Goal: Download file/media: Obtain a digital file from the website

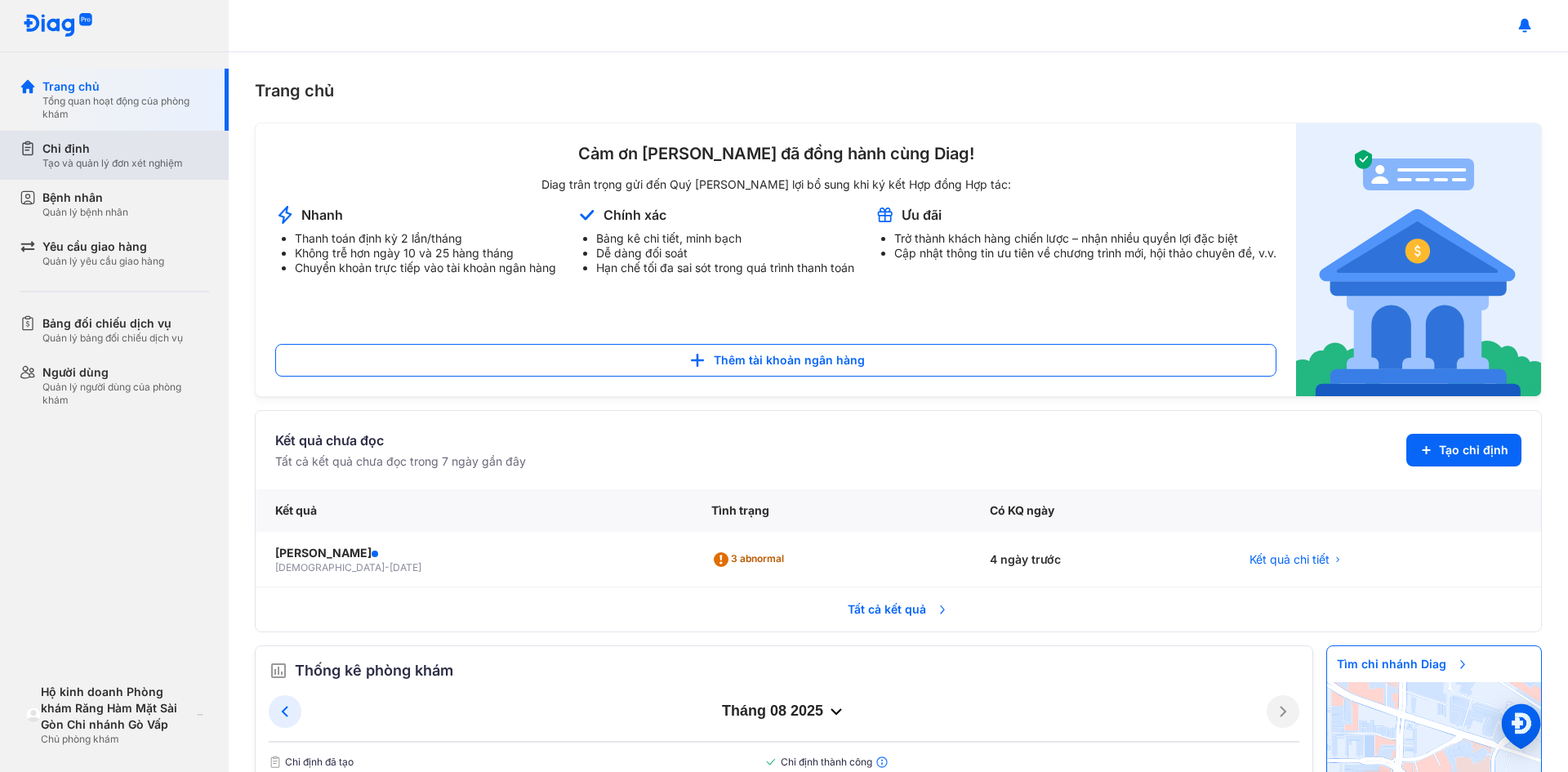
click at [60, 146] on div "Chỉ định" at bounding box center [113, 148] width 141 height 16
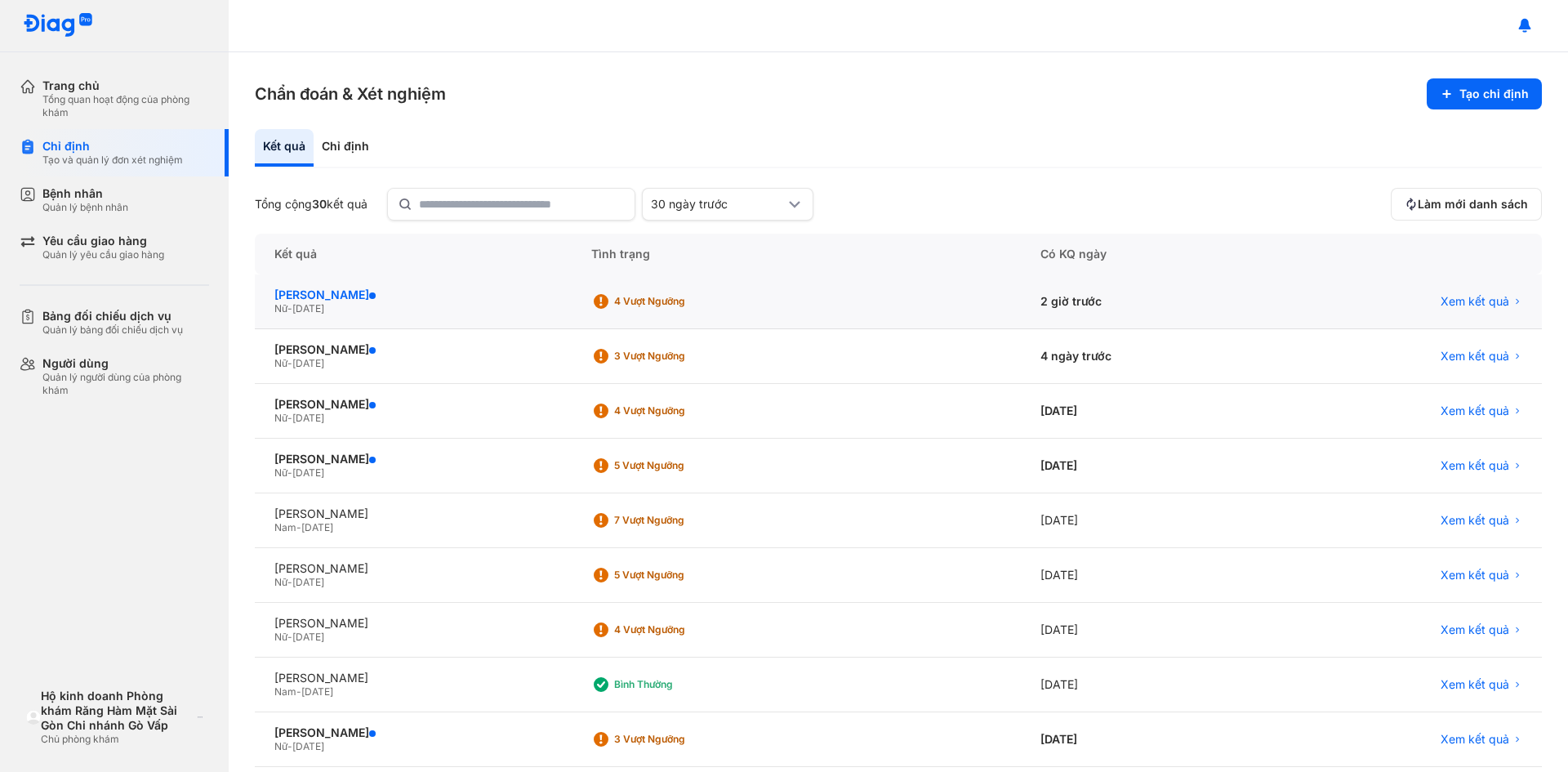
click at [417, 299] on div "[PERSON_NAME]" at bounding box center [413, 294] width 277 height 14
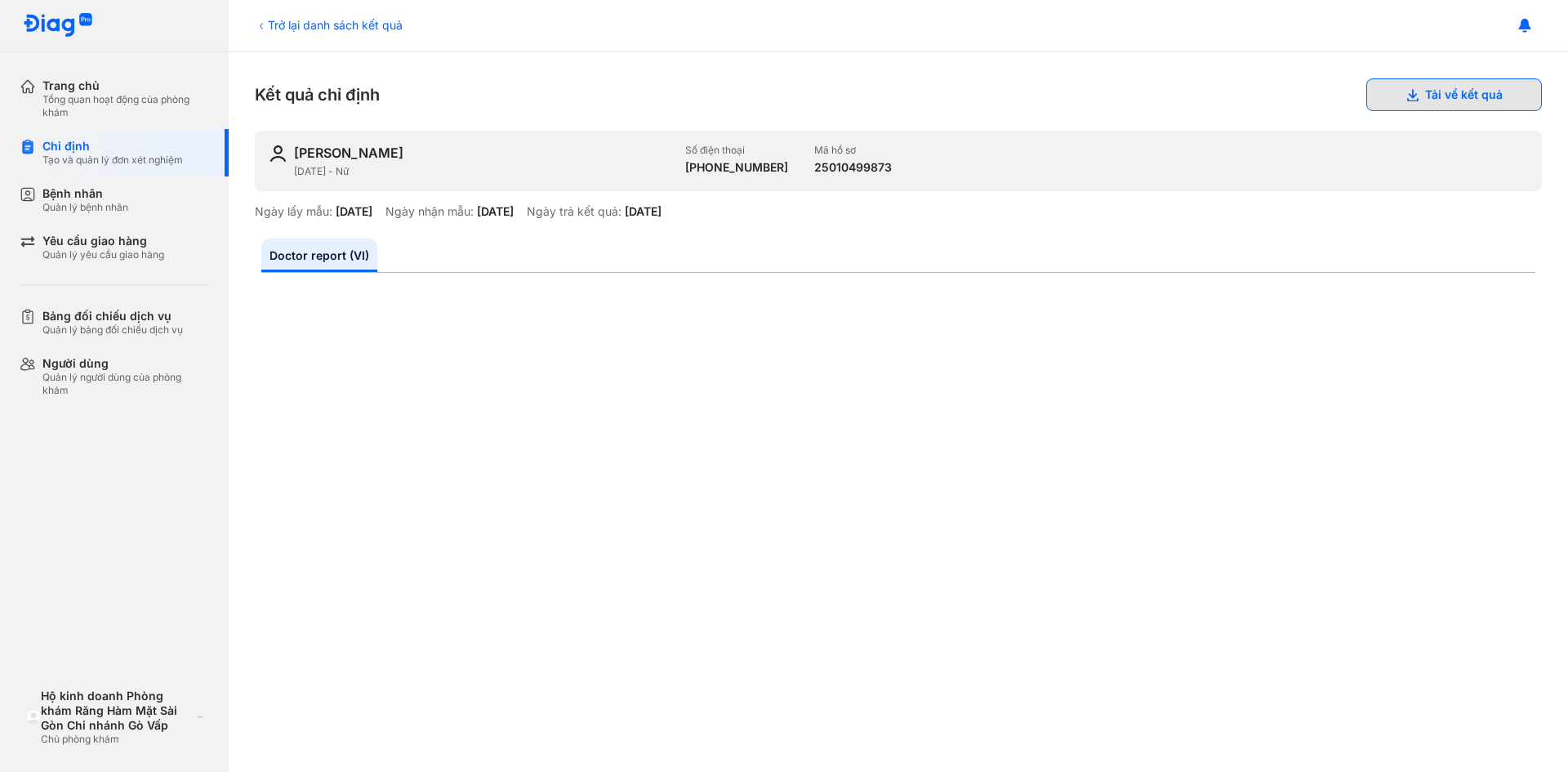
click at [1412, 99] on button "Tải về kết quả" at bounding box center [1454, 94] width 176 height 33
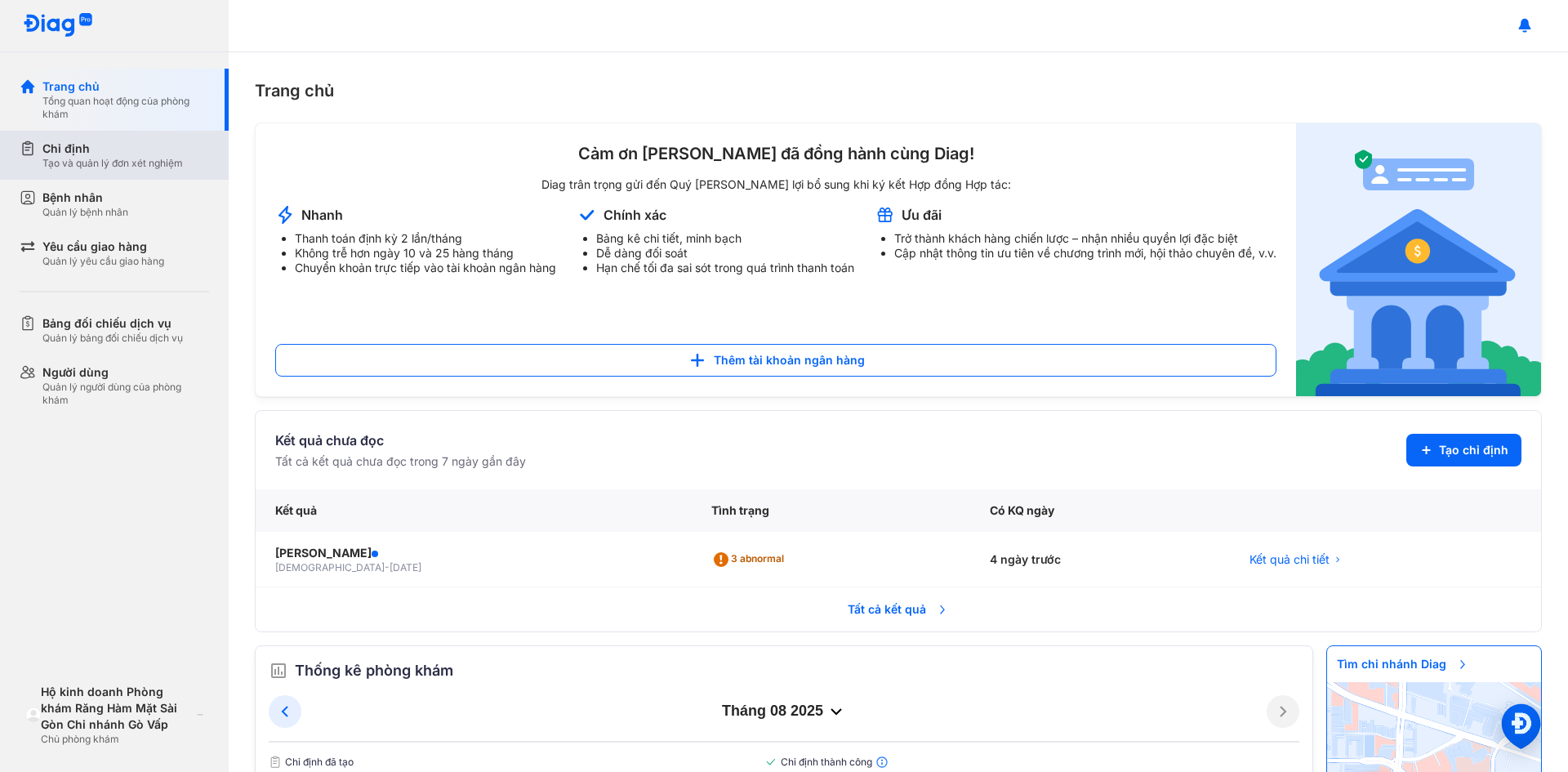
click at [89, 145] on div "Chỉ định" at bounding box center [113, 148] width 141 height 16
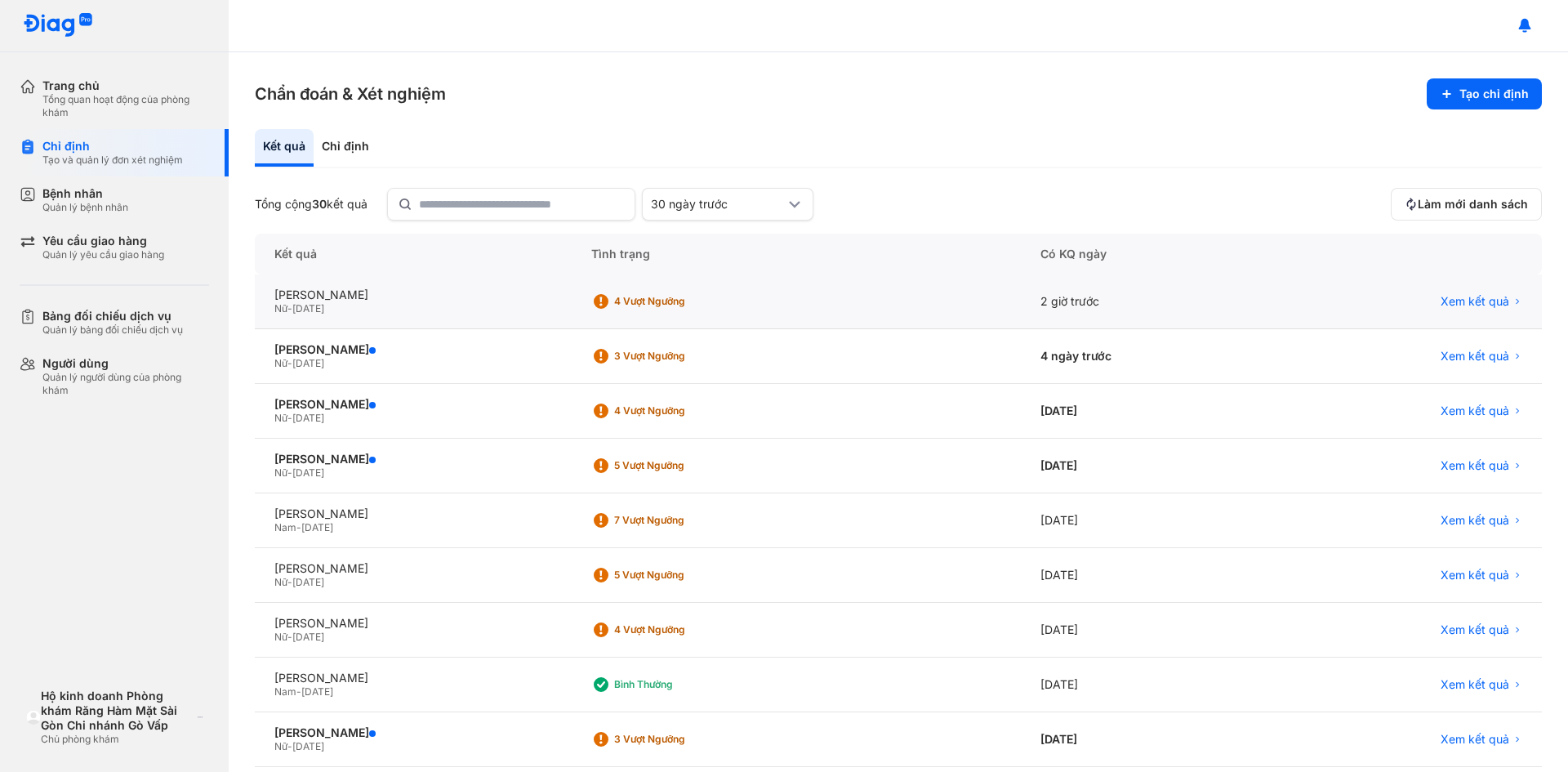
click at [409, 310] on div "Nữ - 01/01/1968" at bounding box center [413, 308] width 277 height 13
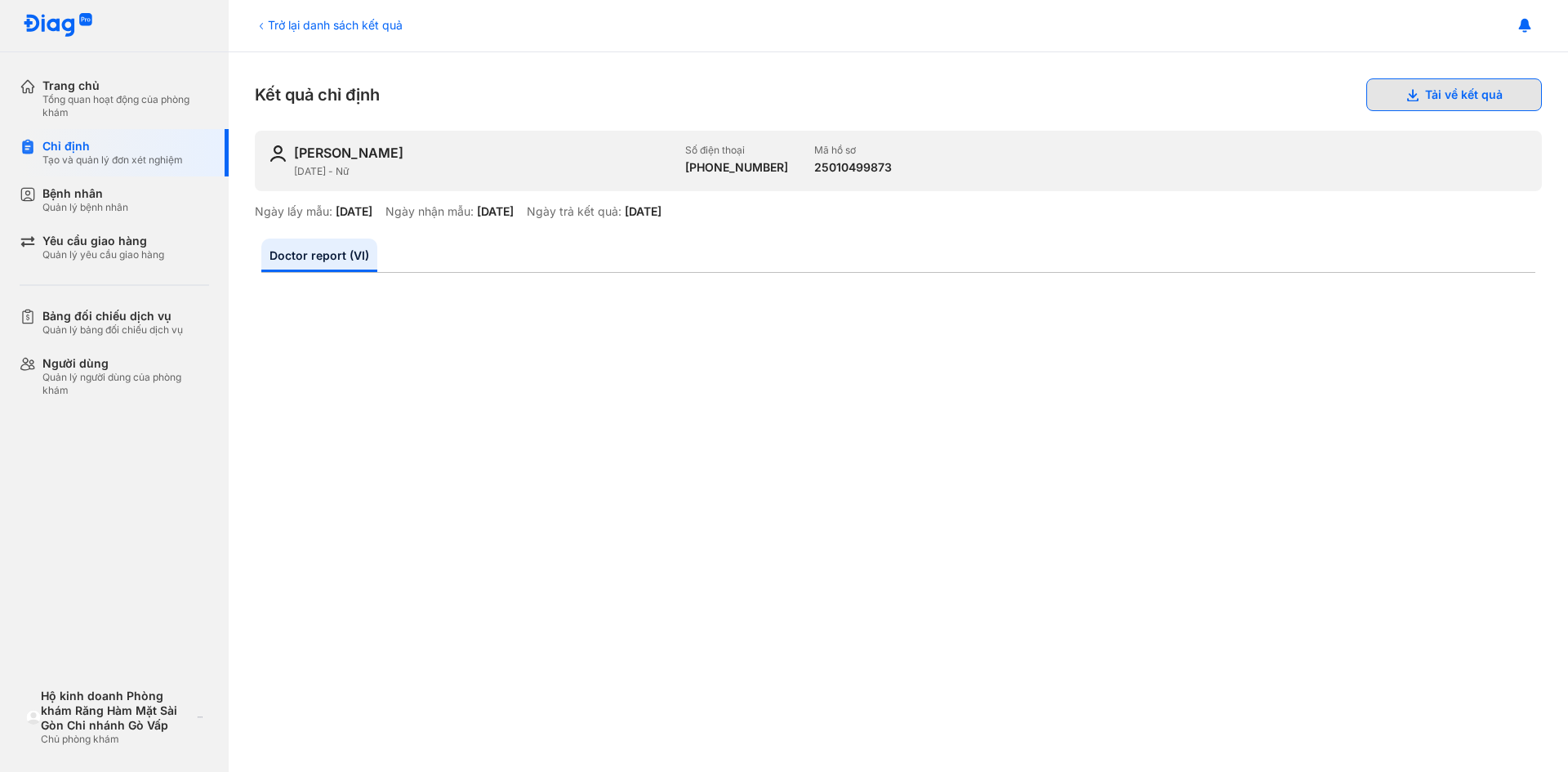
click at [1412, 94] on button "Tải về kết quả" at bounding box center [1454, 94] width 176 height 33
